Goal: Task Accomplishment & Management: Manage account settings

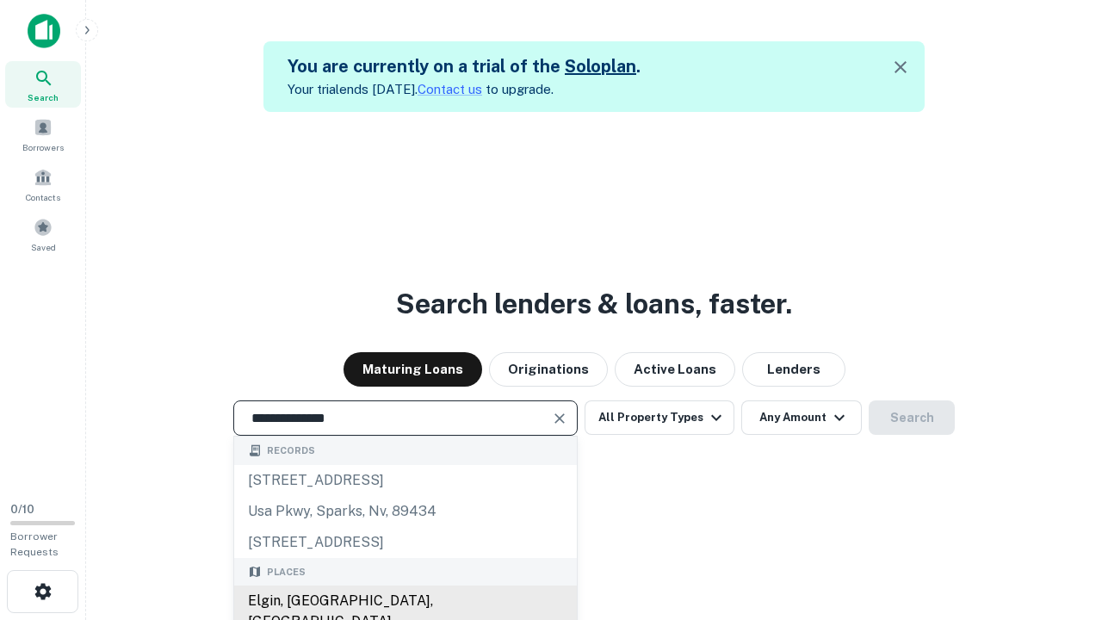
click at [405, 601] on div "Elgin, IL, USA" at bounding box center [405, 611] width 343 height 52
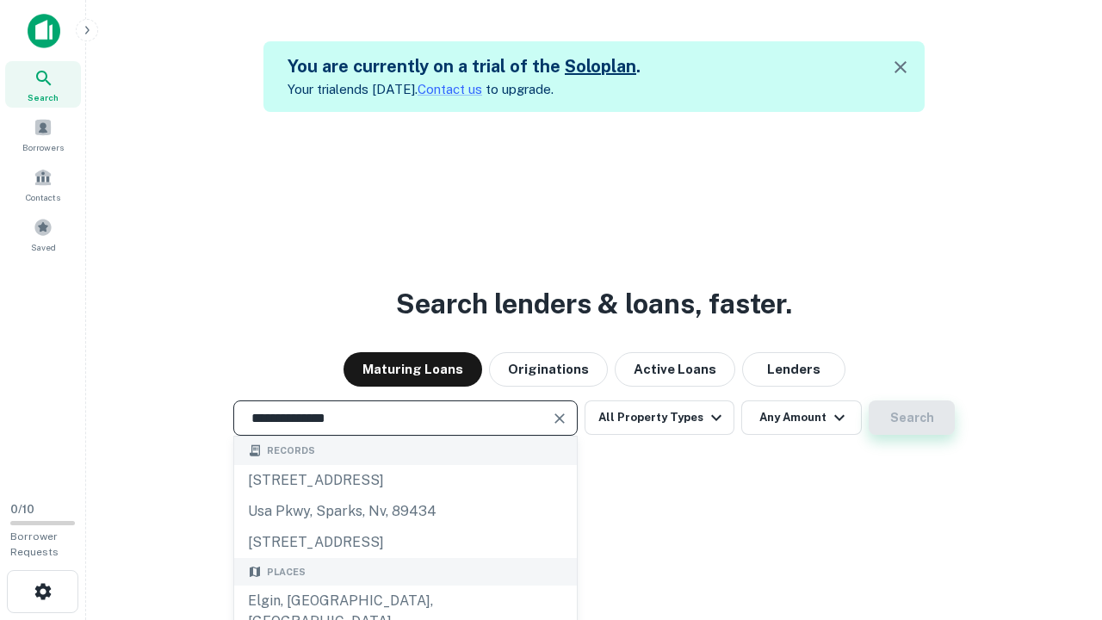
type input "**********"
click at [911, 417] on button "Search" at bounding box center [911, 417] width 86 height 34
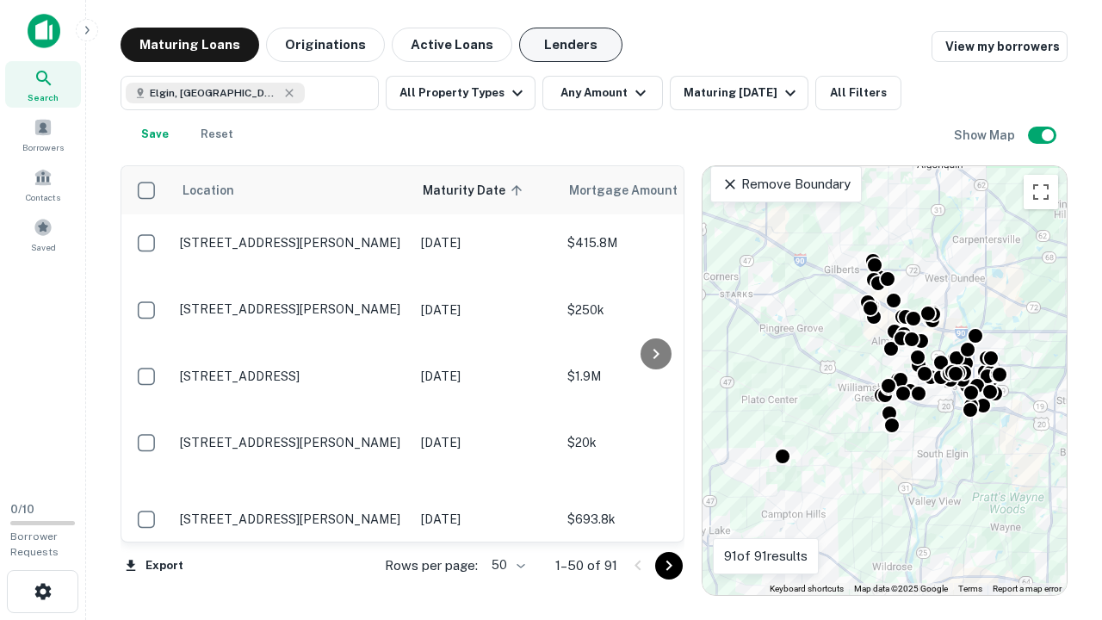
click at [571, 45] on button "Lenders" at bounding box center [570, 45] width 103 height 34
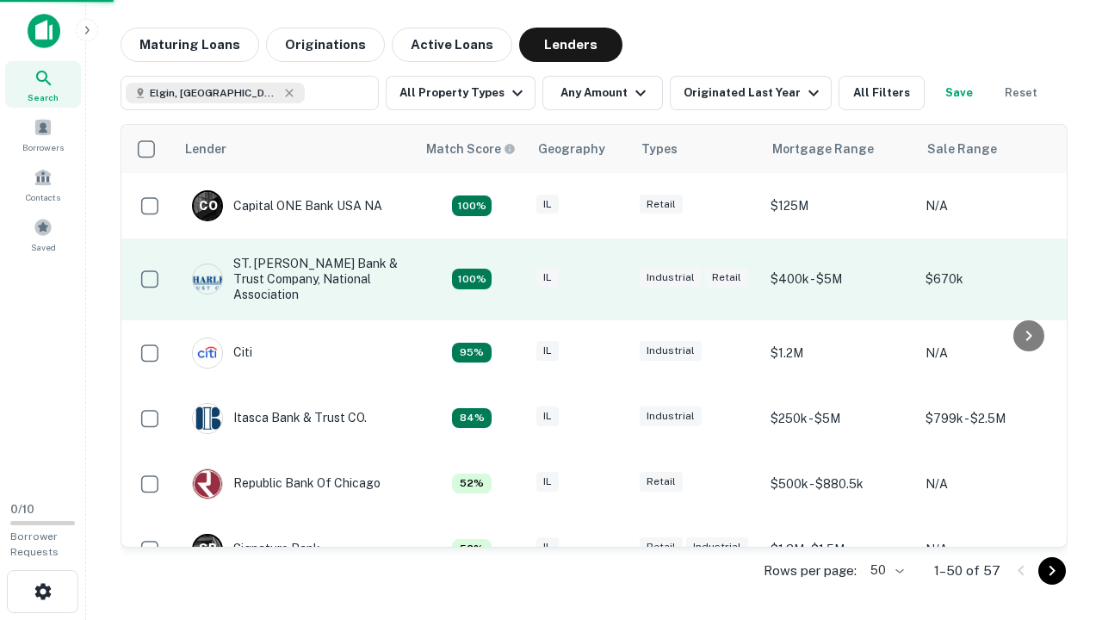
click at [611, 279] on div "IL" at bounding box center [579, 279] width 86 height 23
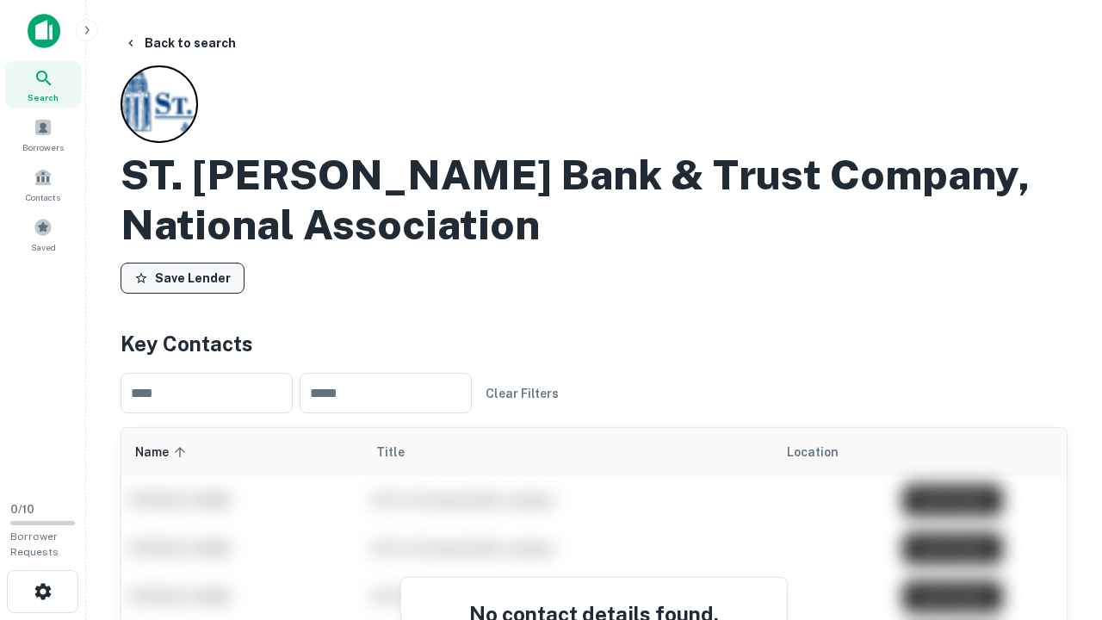
click at [182, 278] on button "Save Lender" at bounding box center [182, 278] width 124 height 31
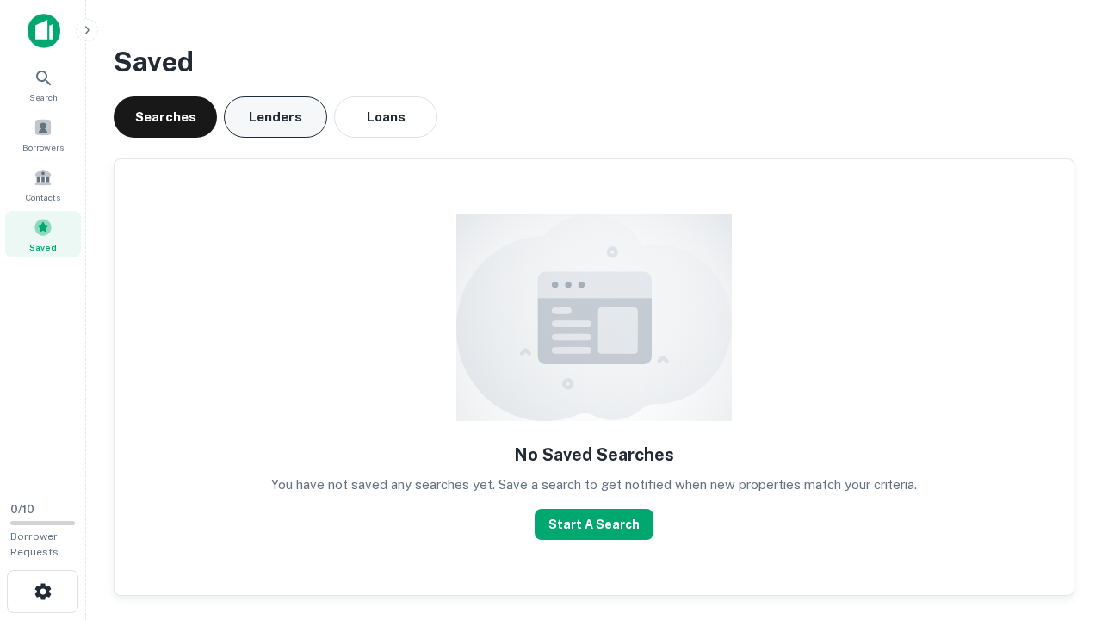
click at [275, 117] on button "Lenders" at bounding box center [275, 116] width 103 height 41
